Goal: Transaction & Acquisition: Purchase product/service

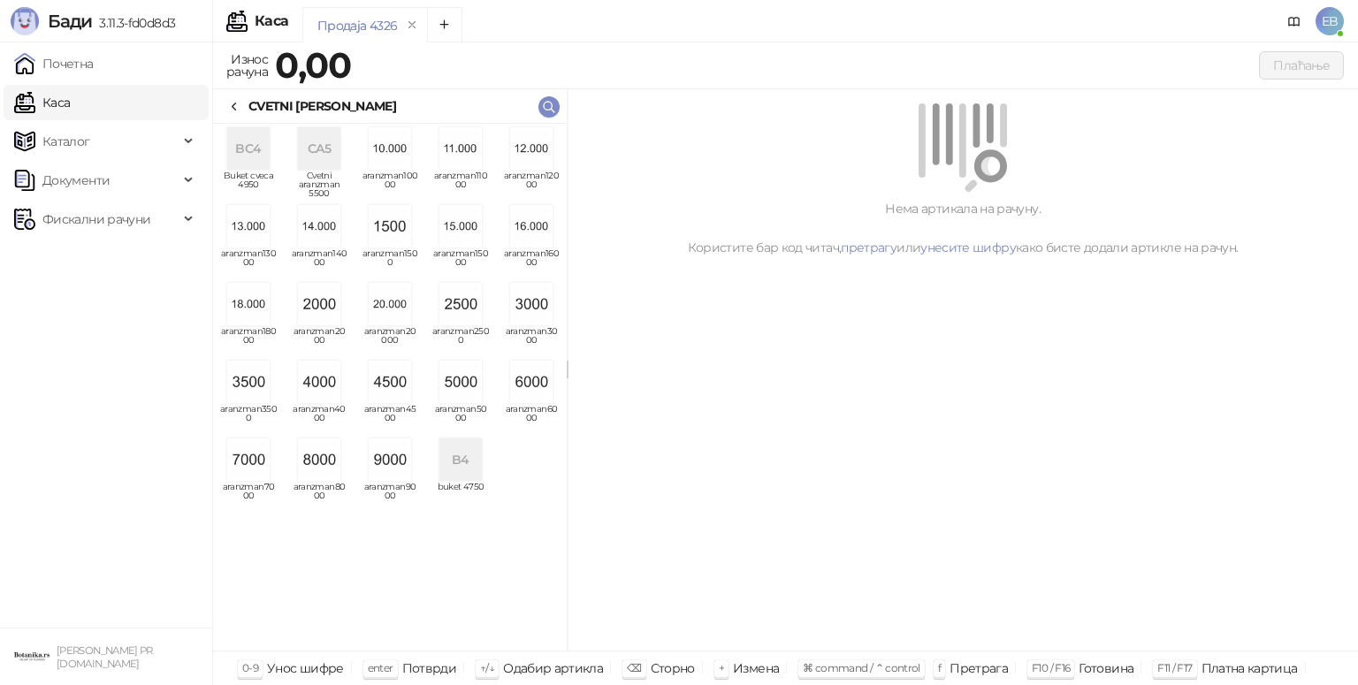
click at [323, 460] on img "grid" at bounding box center [319, 459] width 42 height 42
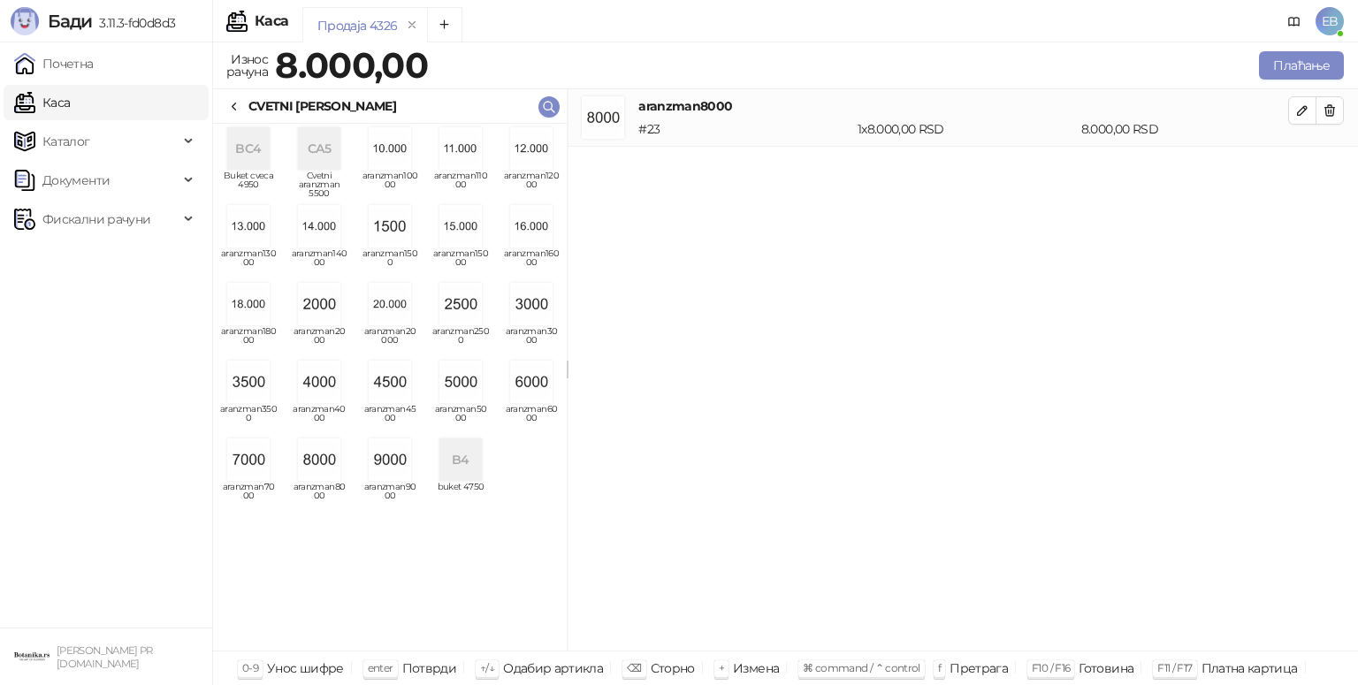
click at [238, 103] on icon at bounding box center [234, 107] width 14 height 14
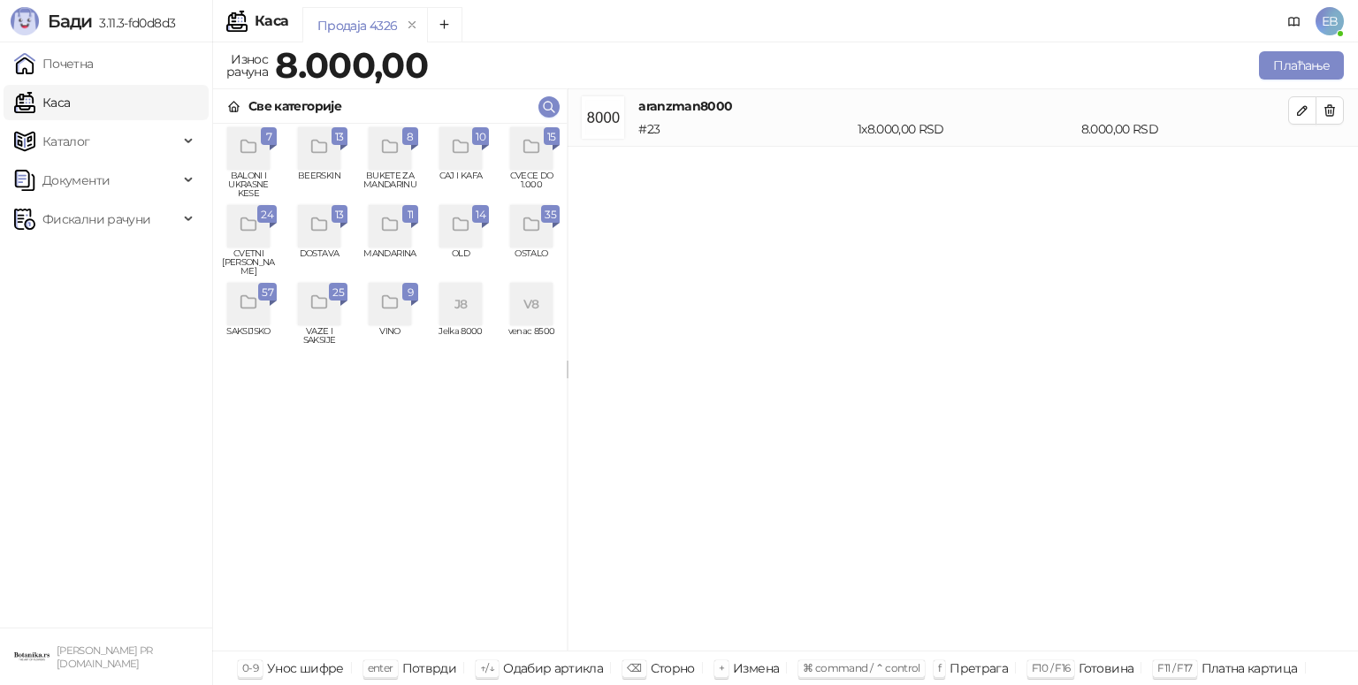
click at [545, 150] on div "grid" at bounding box center [531, 148] width 42 height 42
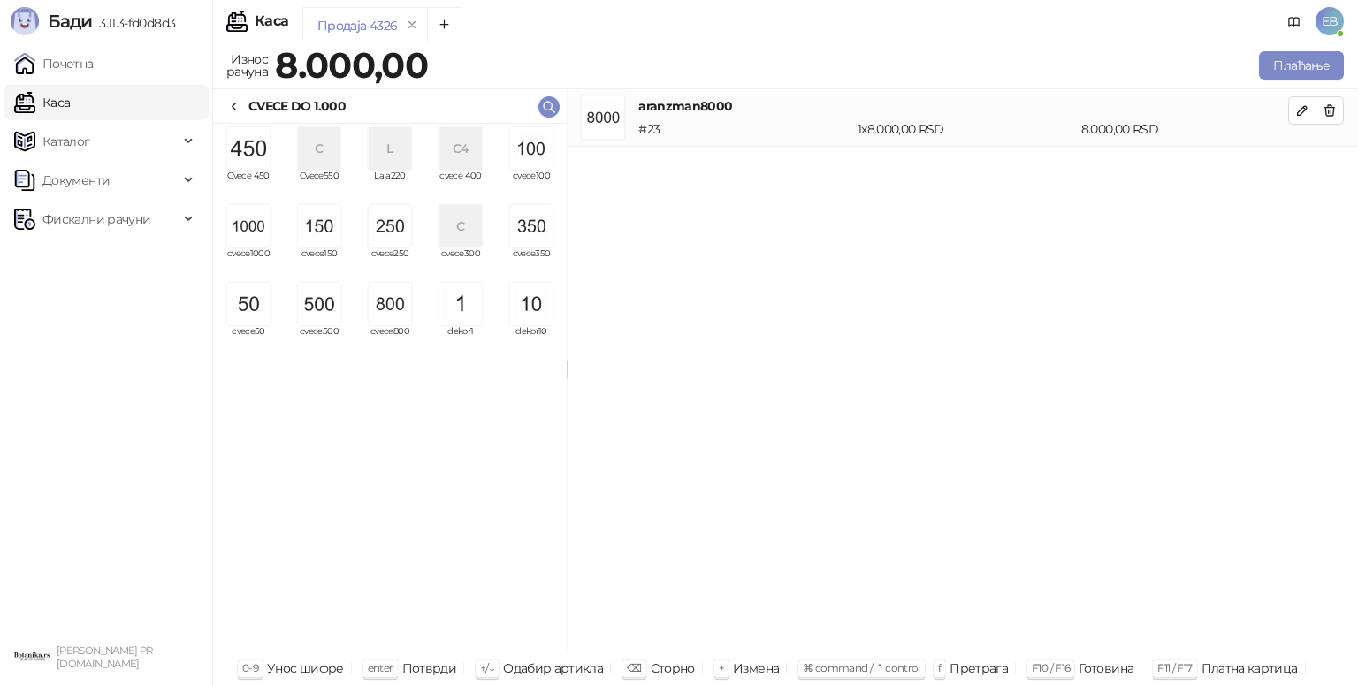
click at [402, 230] on img "grid" at bounding box center [390, 226] width 42 height 42
click at [1290, 67] on button "Плаћање" at bounding box center [1301, 65] width 85 height 28
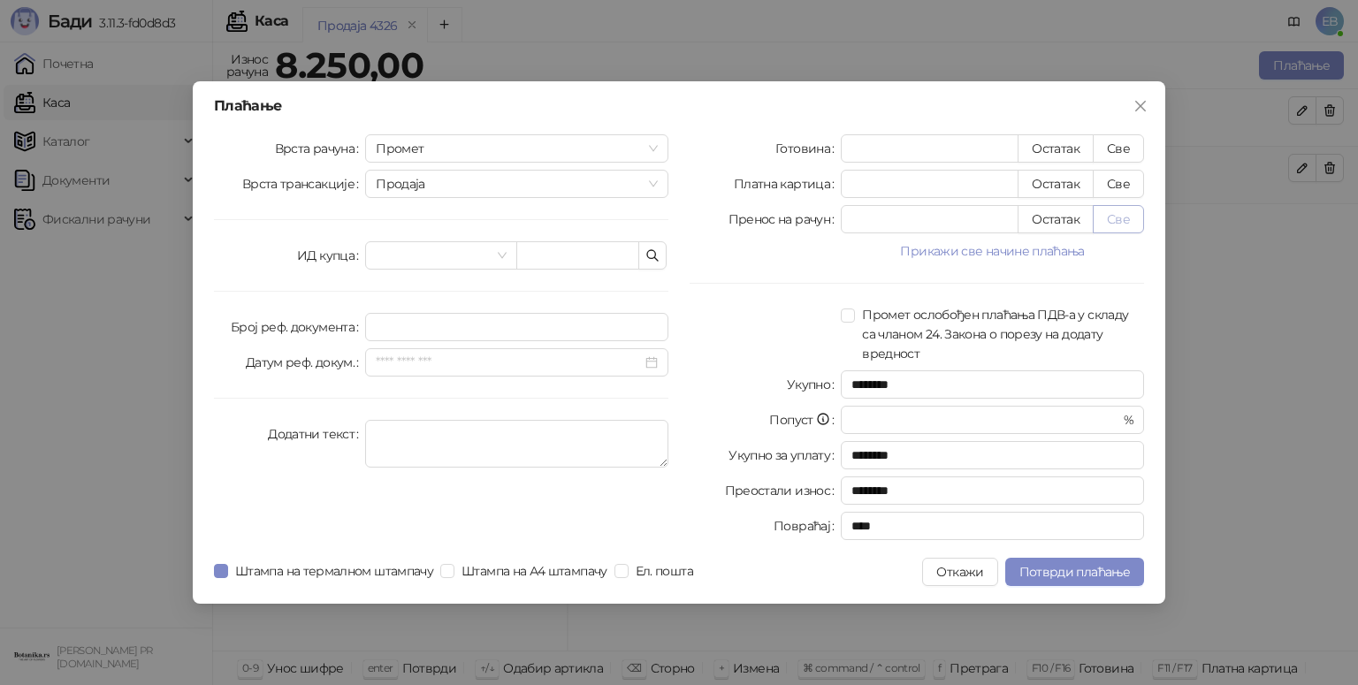
click at [1126, 213] on button "Све" at bounding box center [1117, 219] width 51 height 28
type input "****"
click at [378, 565] on span "Штампа на термалном штампачу" at bounding box center [334, 570] width 212 height 19
click at [1076, 573] on span "Потврди плаћање" at bounding box center [1074, 572] width 110 height 16
